Goal: Obtain resource: Download file/media

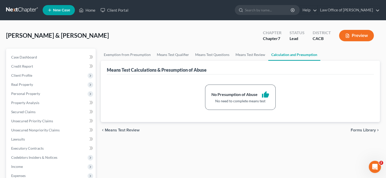
scroll to position [59, 0]
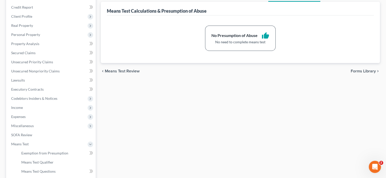
drag, startPoint x: 280, startPoint y: 116, endPoint x: 125, endPoint y: 93, distance: 157.4
click at [203, 105] on div "Exemption from Presumption Means Test Qualifier Means Test Questions Means Test…" at bounding box center [240, 113] width 284 height 247
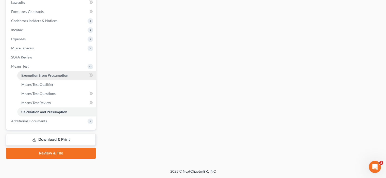
scroll to position [214, 0]
click at [51, 134] on link "Download & Print" at bounding box center [51, 140] width 90 height 12
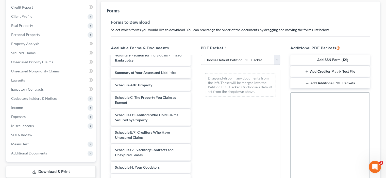
scroll to position [59, 0]
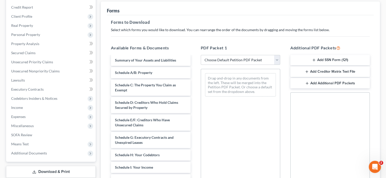
click at [149, 50] on span "Voluntary Petition for Individuals Filing for Bankruptcy" at bounding box center [149, 45] width 68 height 9
click at [146, 111] on div "Important Information About Bankruptcy Assistance Services From an Attorney or …" at bounding box center [151, 160] width 88 height 326
click at [273, 65] on select "Choose Default Petition PDF Packet Complete Bankruptcy Petition (all forms and …" at bounding box center [240, 60] width 79 height 10
select select "1"
click at [201, 65] on select "Choose Default Petition PDF Packet Complete Bankruptcy Petition (all forms and …" at bounding box center [240, 60] width 79 height 10
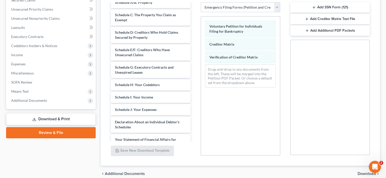
scroll to position [118, 0]
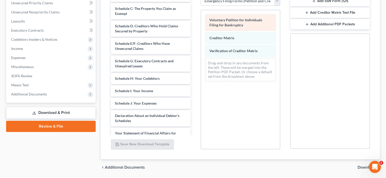
click at [228, 27] on span "Voluntary Petition for Individuals Filing for Bankruptcy" at bounding box center [235, 22] width 53 height 9
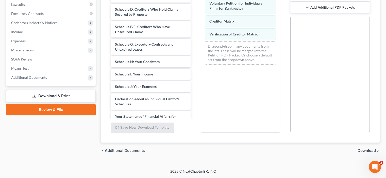
scroll to position [178, 0]
click at [357, 153] on span "Download" at bounding box center [366, 151] width 18 height 4
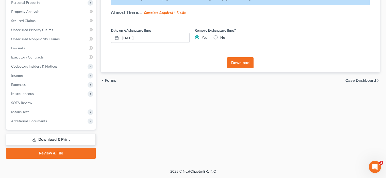
scroll to position [98, 0]
drag, startPoint x: 158, startPoint y: 61, endPoint x: 153, endPoint y: 60, distance: 4.7
click at [156, 43] on input "[DATE]" at bounding box center [155, 38] width 69 height 10
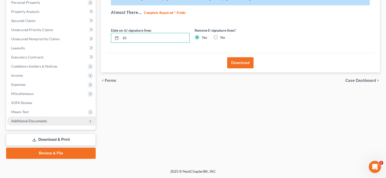
type input "1"
type input "[DATE]"
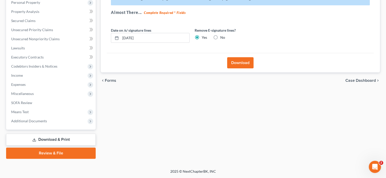
click at [243, 69] on button "Download" at bounding box center [240, 62] width 26 height 11
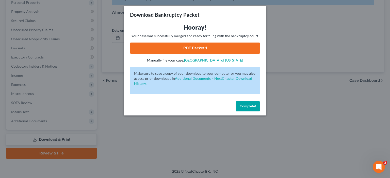
click at [251, 109] on span "Complete!" at bounding box center [247, 106] width 16 height 4
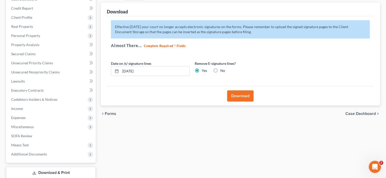
scroll to position [39, 0]
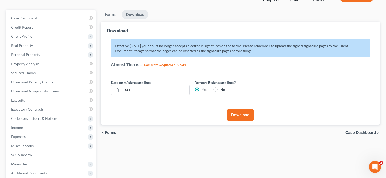
click at [236, 121] on button "Download" at bounding box center [240, 115] width 26 height 11
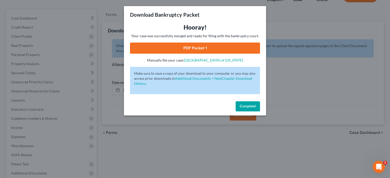
click at [256, 109] on span "Complete!" at bounding box center [247, 106] width 16 height 4
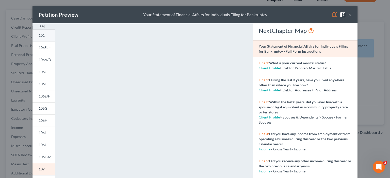
click at [39, 38] on span "101" at bounding box center [42, 35] width 6 height 4
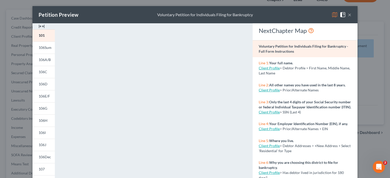
click at [351, 18] on button "×" at bounding box center [350, 15] width 4 height 6
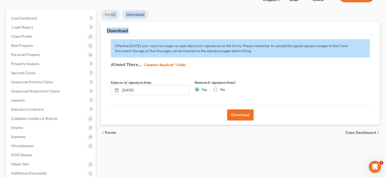
drag, startPoint x: 132, startPoint y: 52, endPoint x: 118, endPoint y: 30, distance: 26.0
click at [114, 28] on div "Forms Download Forms Forms to Download Select which forms you would like to dow…" at bounding box center [240, 67] width 279 height 115
drag, startPoint x: 200, startPoint y: 16, endPoint x: 195, endPoint y: 13, distance: 6.1
click at [110, 20] on link "Forms" at bounding box center [110, 15] width 19 height 10
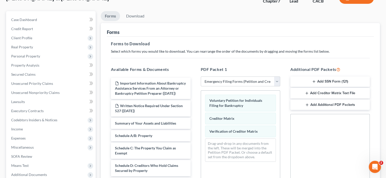
scroll to position [187, 0]
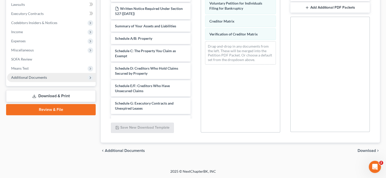
click at [32, 78] on span "Additional Documents" at bounding box center [29, 77] width 36 height 4
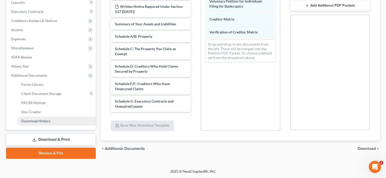
click at [38, 123] on span "Download History" at bounding box center [35, 121] width 29 height 4
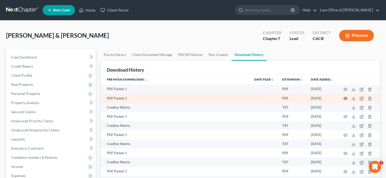
click at [344, 100] on icon "button" at bounding box center [346, 98] width 4 height 3
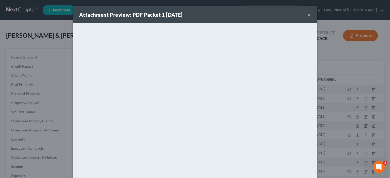
click at [311, 18] on button "×" at bounding box center [309, 15] width 4 height 6
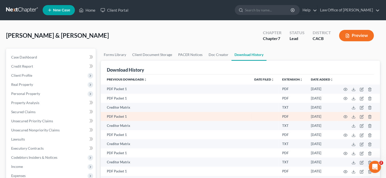
scroll to position [59, 0]
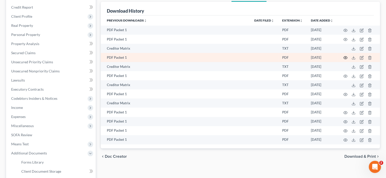
click at [343, 60] on icon "button" at bounding box center [345, 58] width 4 height 4
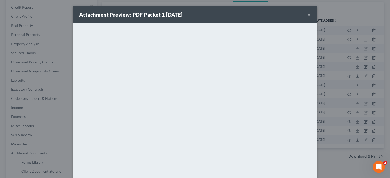
click at [311, 18] on button "×" at bounding box center [309, 15] width 4 height 6
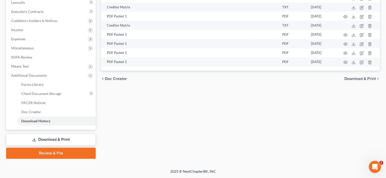
scroll to position [155, 0]
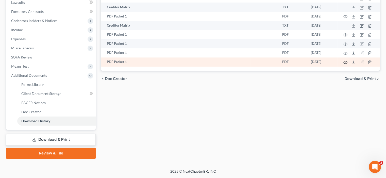
click at [343, 64] on icon "button" at bounding box center [345, 62] width 4 height 4
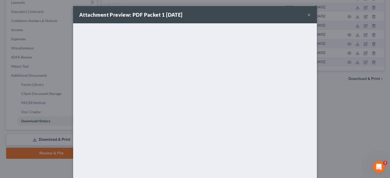
click at [311, 18] on button "×" at bounding box center [309, 15] width 4 height 6
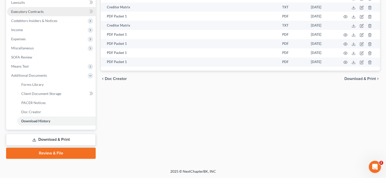
scroll to position [0, 0]
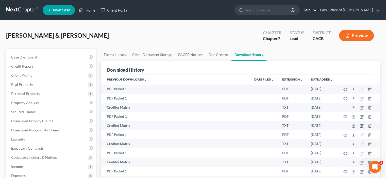
click at [305, 12] on link "Help" at bounding box center [308, 10] width 17 height 9
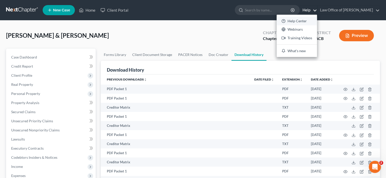
click at [284, 25] on link "Help Center" at bounding box center [297, 21] width 40 height 9
